Goal: Information Seeking & Learning: Learn about a topic

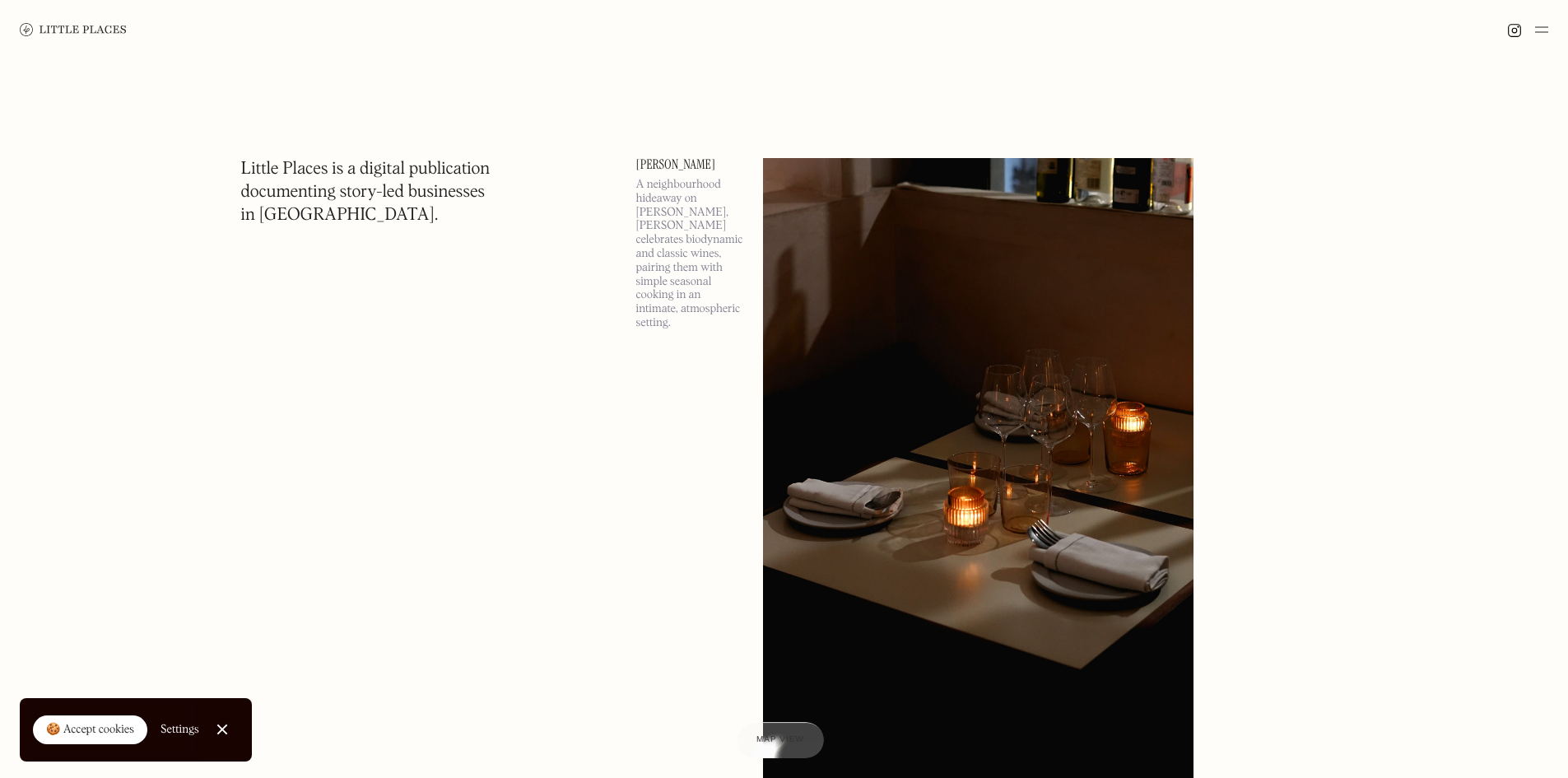
click at [1540, 32] on img at bounding box center [1541, 29] width 13 height 20
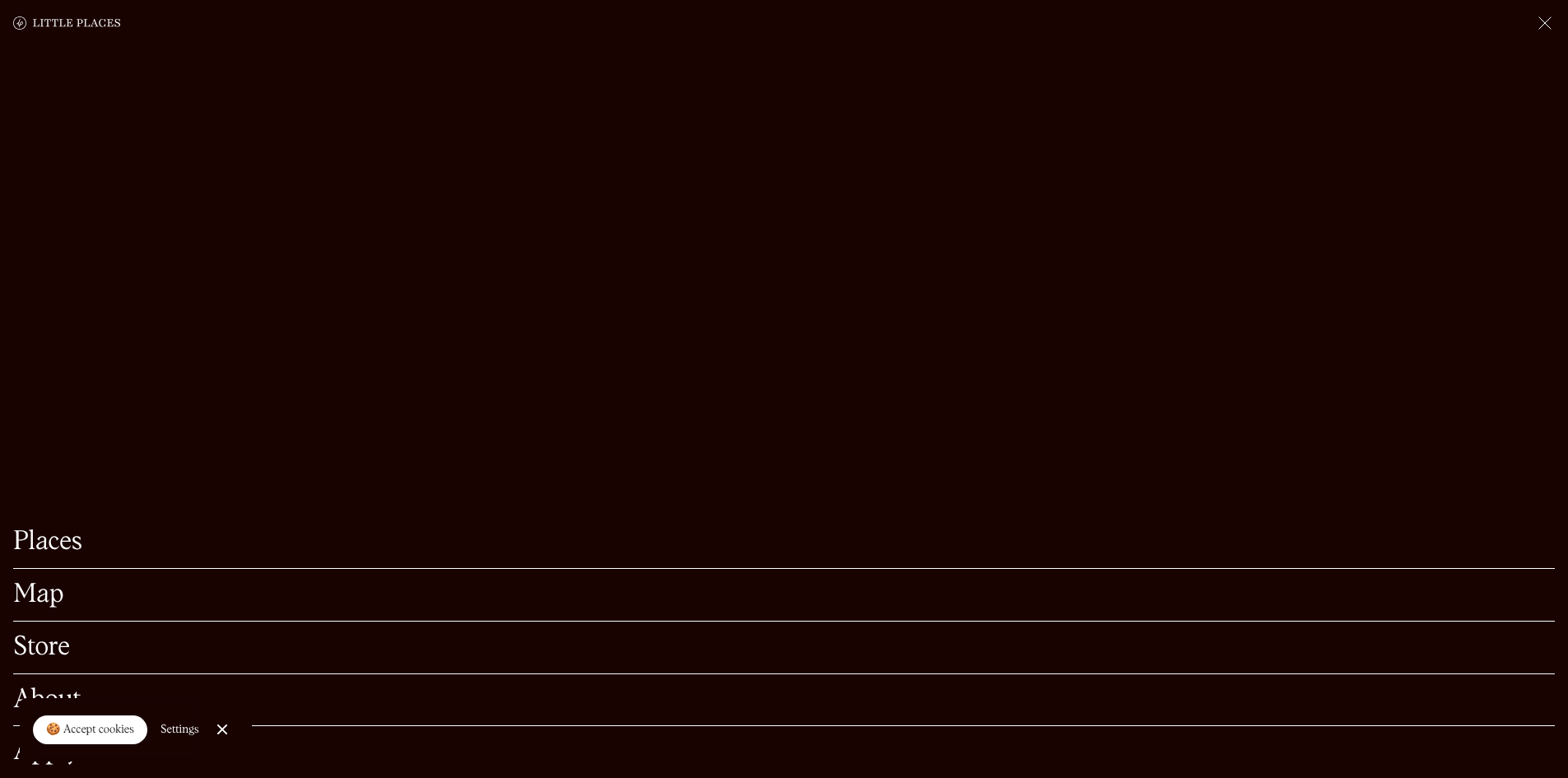
click at [33, 582] on link "Map" at bounding box center [784, 595] width 1542 height 26
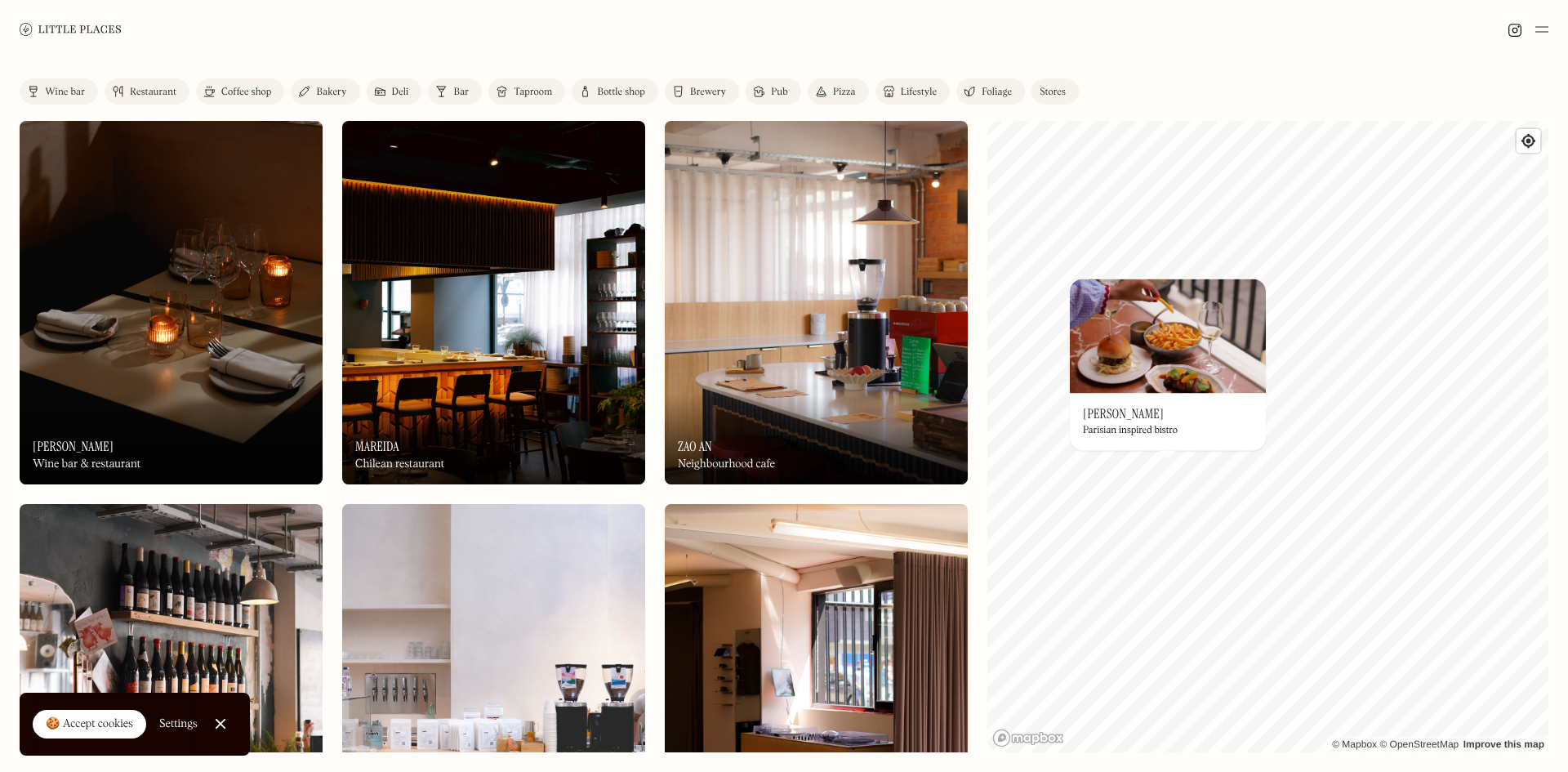
click at [1151, 417] on div "On Our Radar Henri Parisian inspired bistro" at bounding box center [1167, 421] width 196 height 57
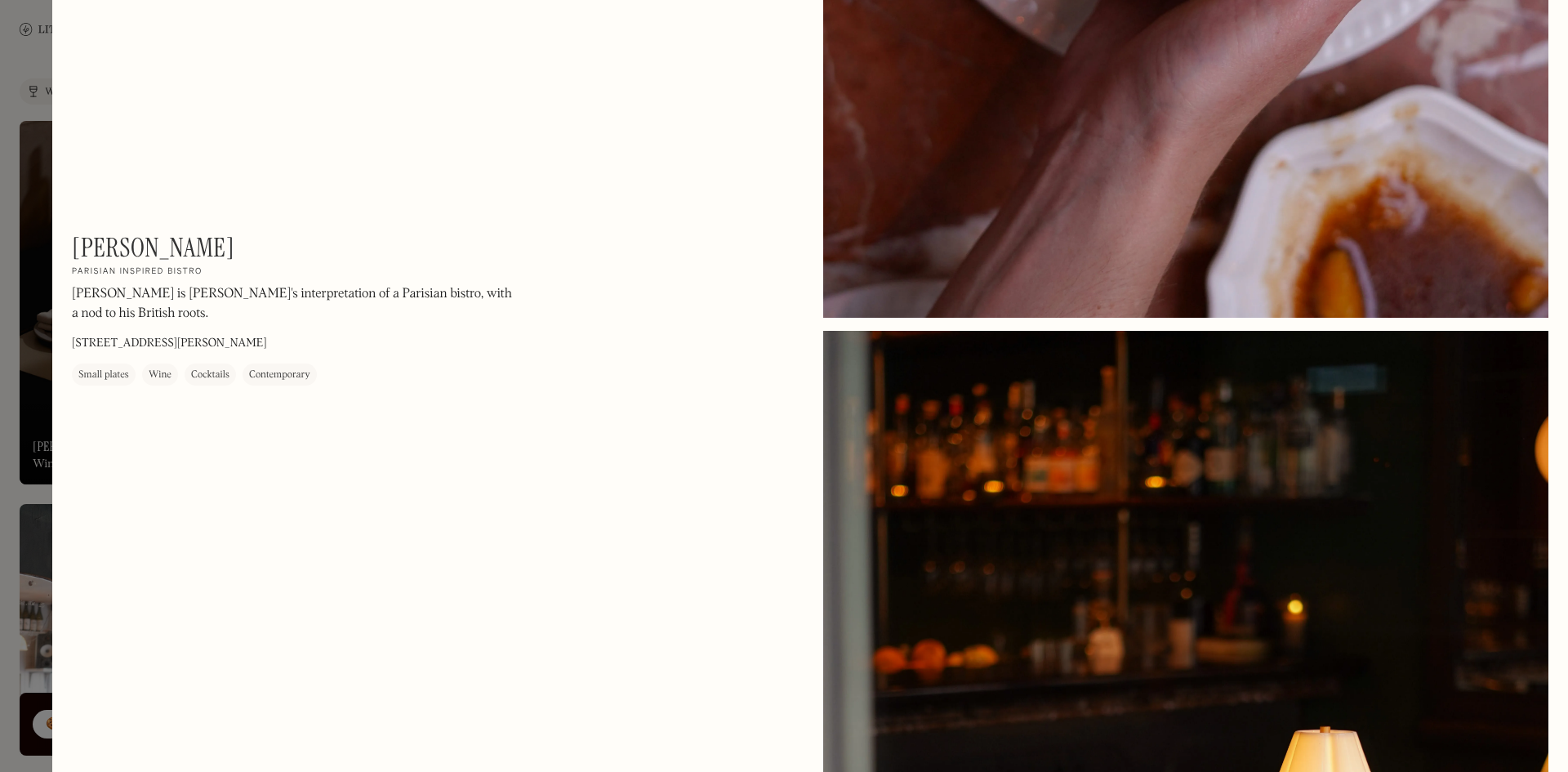
scroll to position [1877, 0]
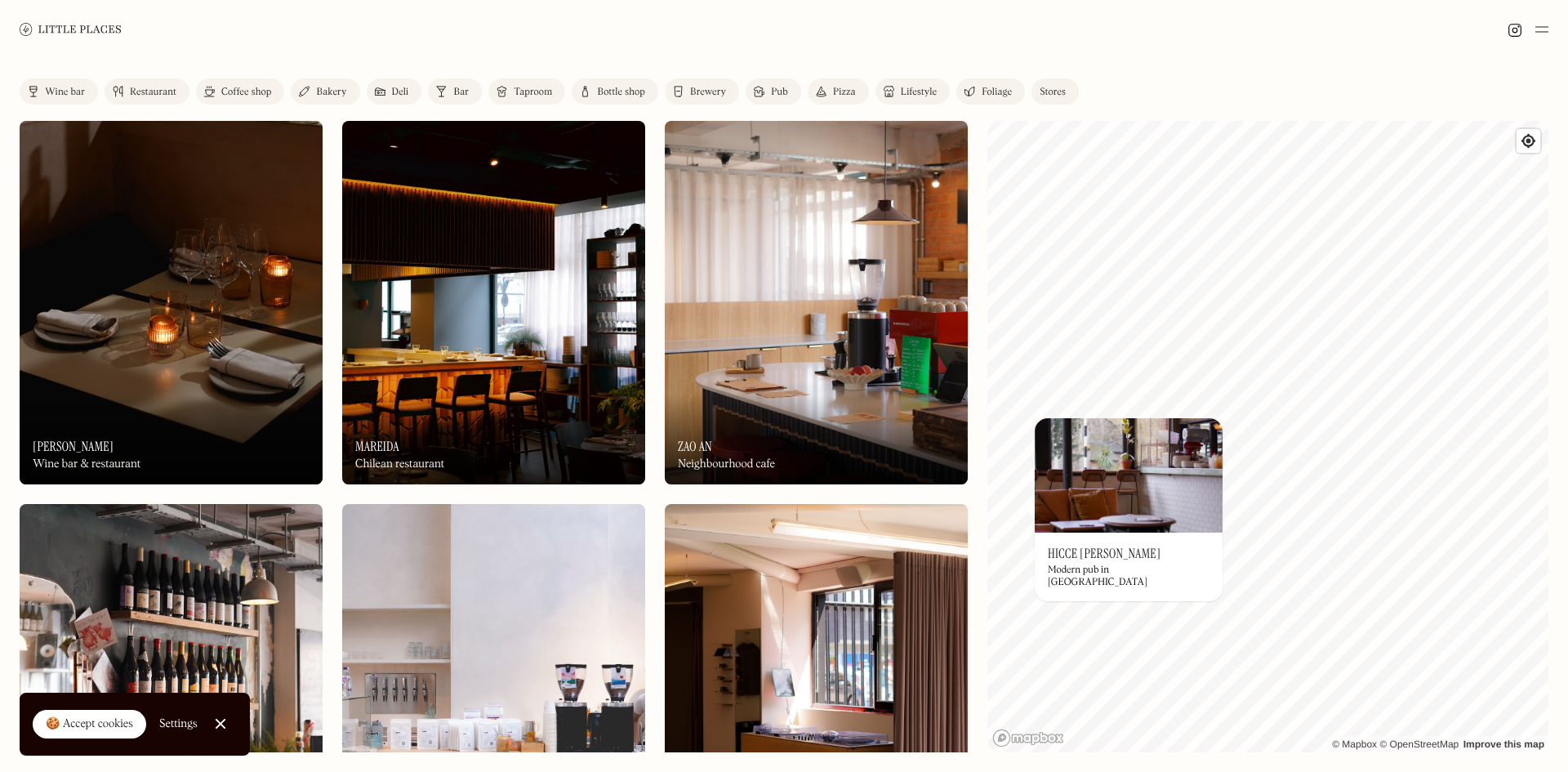
click at [1105, 564] on div "On Our Radar Hicce [PERSON_NAME] Modern pub in [GEOGRAPHIC_DATA]" at bounding box center [1129, 567] width 188 height 69
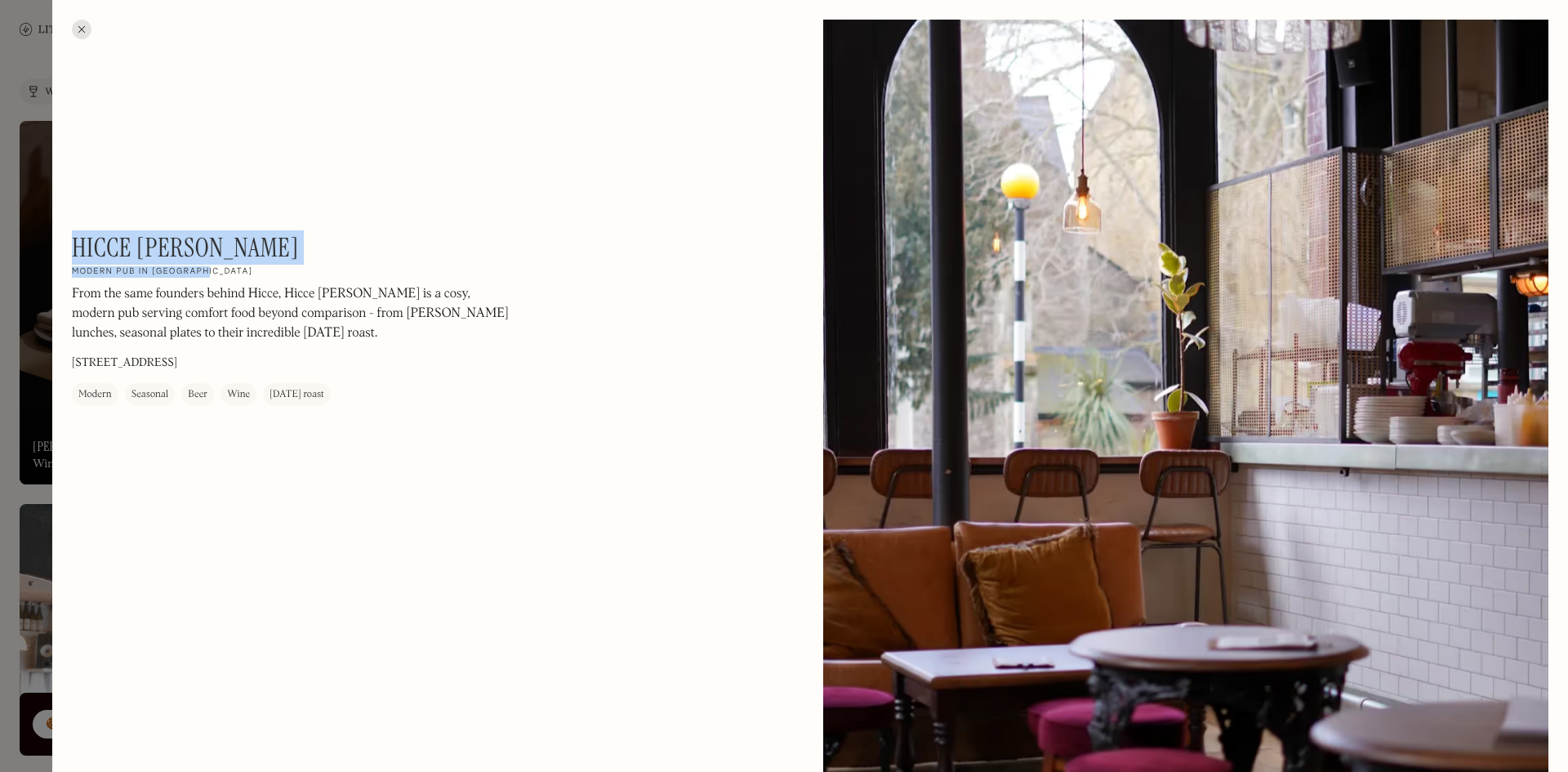
drag, startPoint x: 72, startPoint y: 245, endPoint x: 218, endPoint y: 245, distance: 146.0
click at [218, 245] on div "Hicce [PERSON_NAME] On Our Radar Modern pub in [GEOGRAPHIC_DATA] From the same …" at bounding box center [292, 319] width 441 height 173
drag, startPoint x: 172, startPoint y: 237, endPoint x: 248, endPoint y: 205, distance: 82.5
drag, startPoint x: 220, startPoint y: 250, endPoint x: 76, endPoint y: 241, distance: 144.3
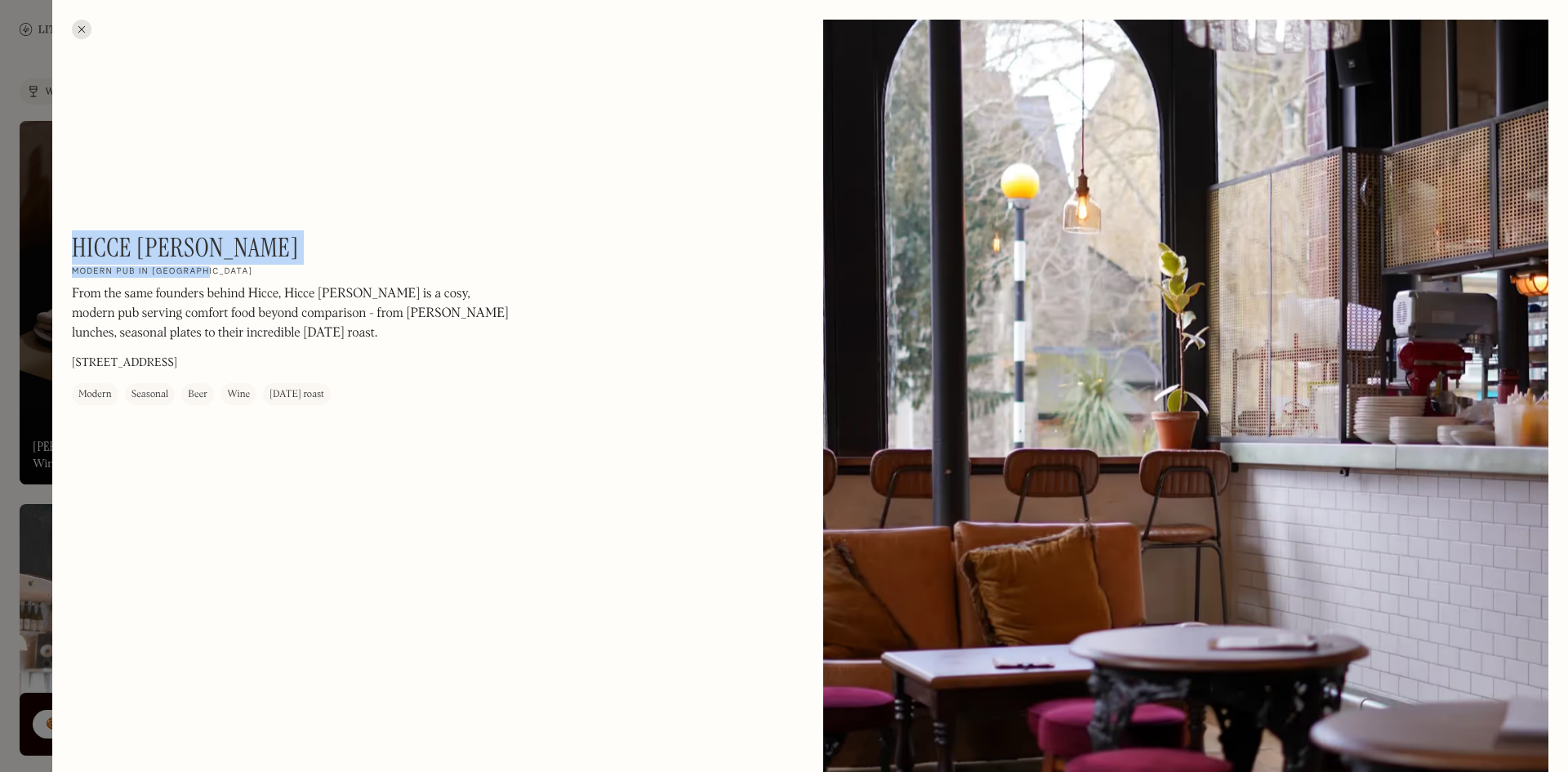
click at [76, 241] on div "Hicce [PERSON_NAME] On Our Radar Modern pub in [GEOGRAPHIC_DATA] From the same …" at bounding box center [292, 319] width 441 height 173
drag, startPoint x: 74, startPoint y: 236, endPoint x: 167, endPoint y: 243, distance: 93.3
click at [199, 238] on div "Hicce [PERSON_NAME] On Our Radar Modern pub in [GEOGRAPHIC_DATA] From the same …" at bounding box center [292, 319] width 441 height 173
copy h1 "Hicce [PERSON_NAME]"
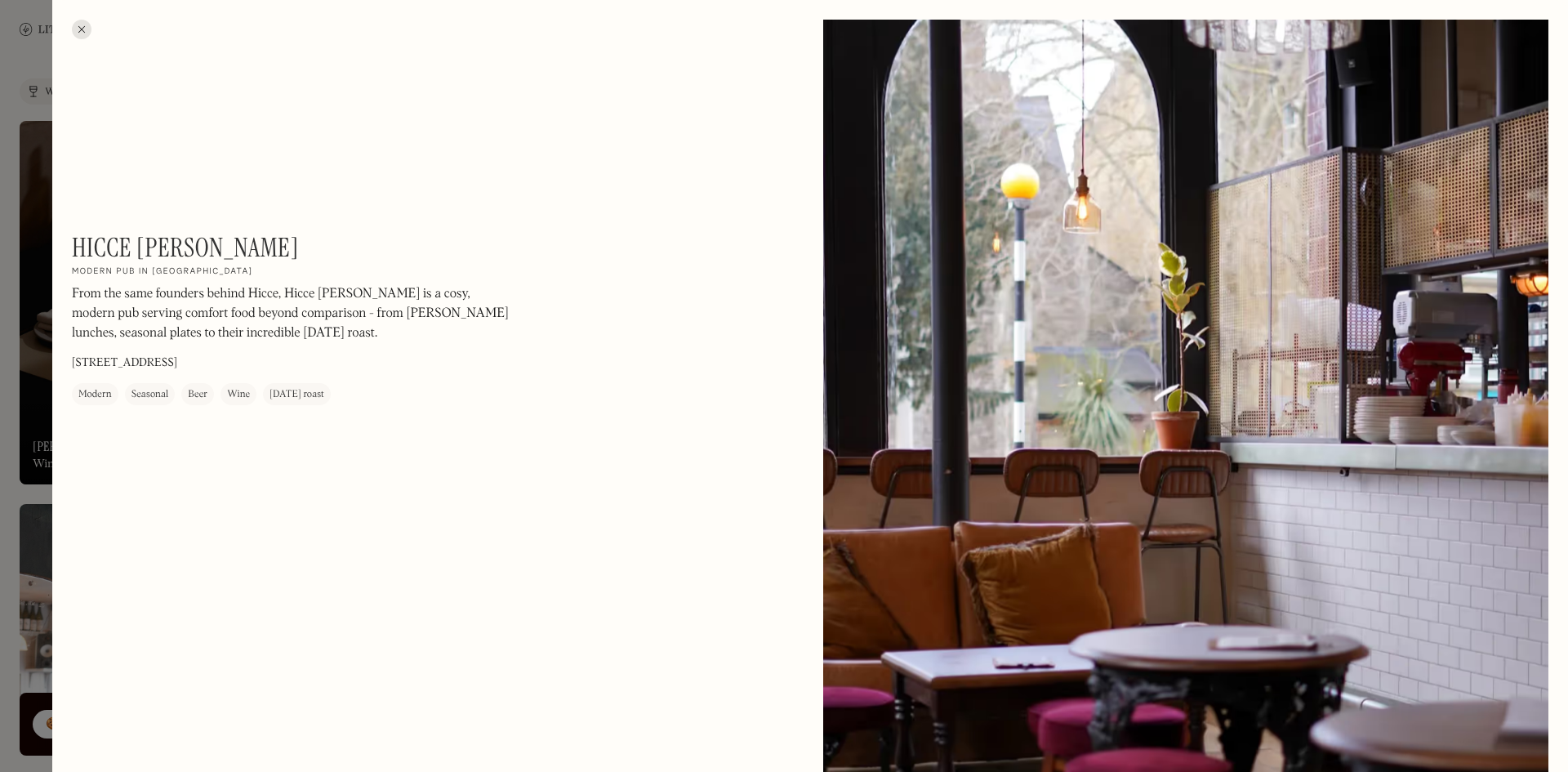
click at [81, 27] on div at bounding box center [81, 29] width 19 height 19
